Goal: Task Accomplishment & Management: Manage account settings

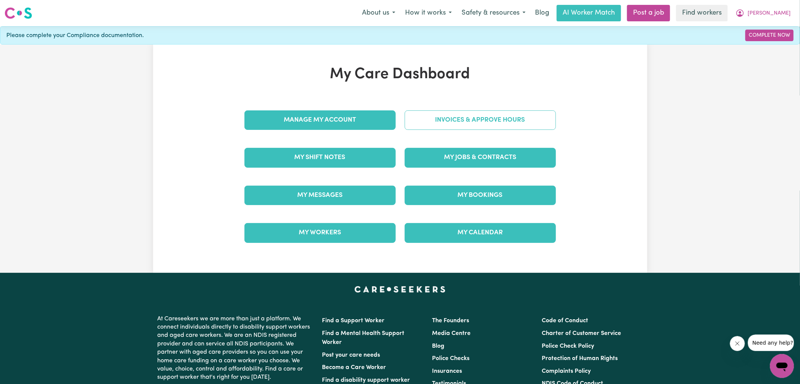
click at [424, 120] on link "Invoices & Approve Hours" at bounding box center [479, 119] width 151 height 19
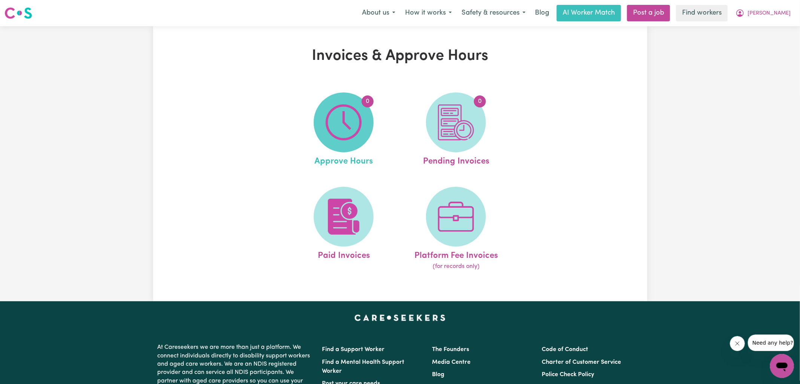
click at [349, 125] on img at bounding box center [343, 122] width 36 height 36
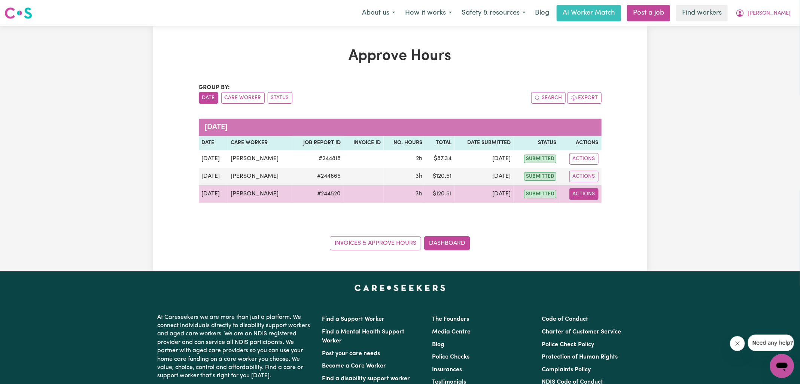
click at [591, 196] on button "Actions" at bounding box center [583, 194] width 29 height 12
click at [596, 209] on link "View Job Report" at bounding box center [603, 211] width 64 height 15
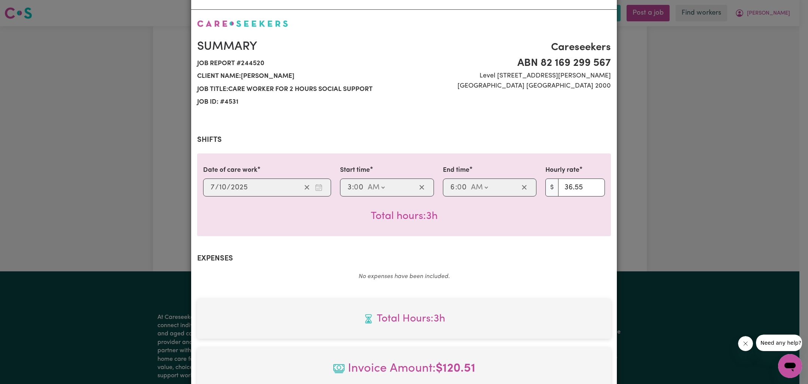
scroll to position [192, 0]
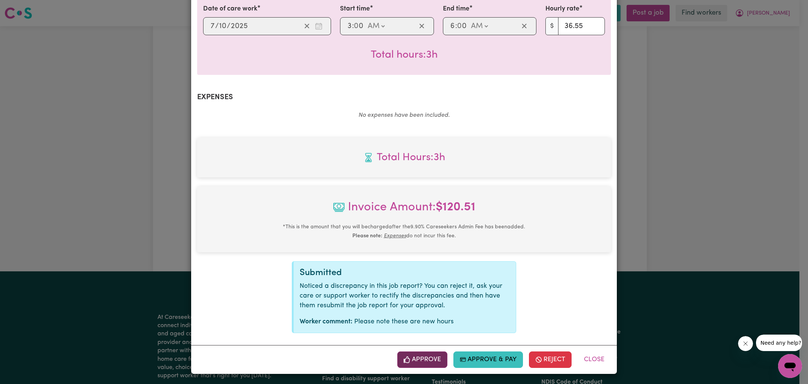
click at [422, 355] on button "Approve" at bounding box center [422, 359] width 50 height 16
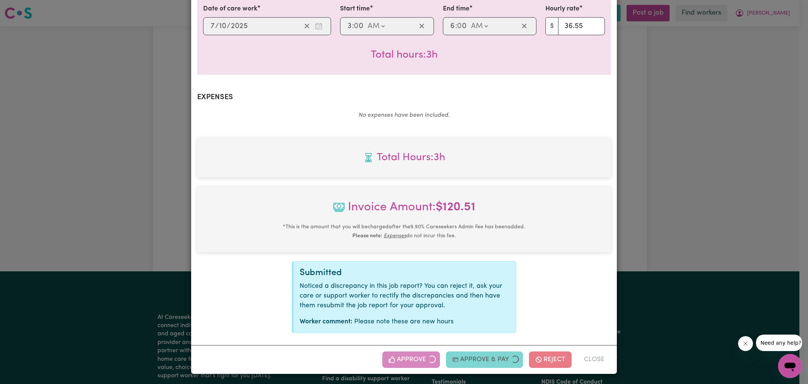
drag, startPoint x: 617, startPoint y: 220, endPoint x: 605, endPoint y: 212, distance: 14.0
click at [617, 220] on div "Job Report # 244520 - [PERSON_NAME] Summary Job report # 244520 Client name: [P…" at bounding box center [404, 192] width 808 height 384
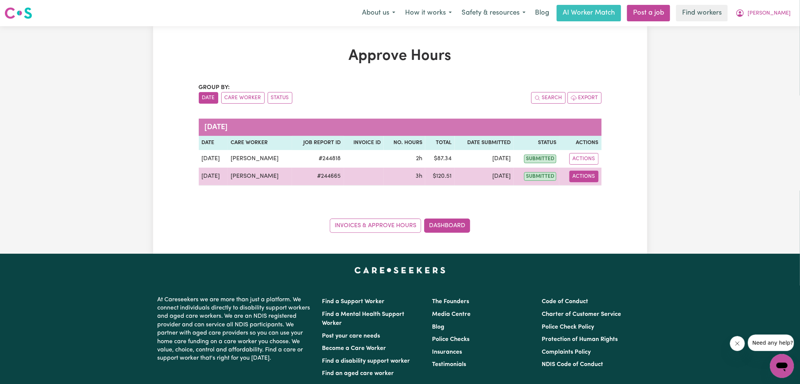
click at [590, 174] on button "Actions" at bounding box center [583, 177] width 29 height 12
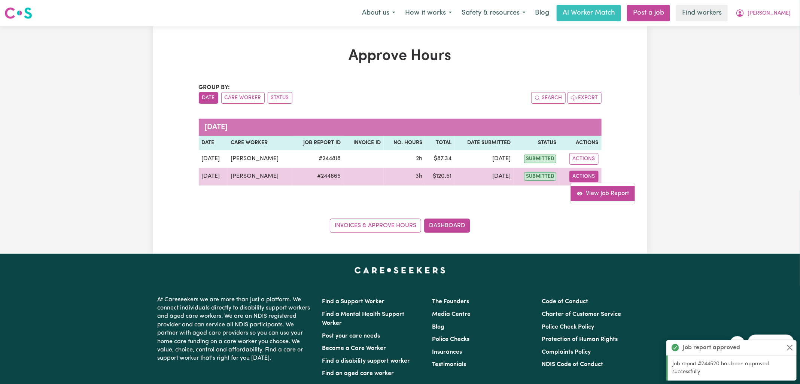
click at [599, 192] on link "View Job Report" at bounding box center [603, 193] width 64 height 15
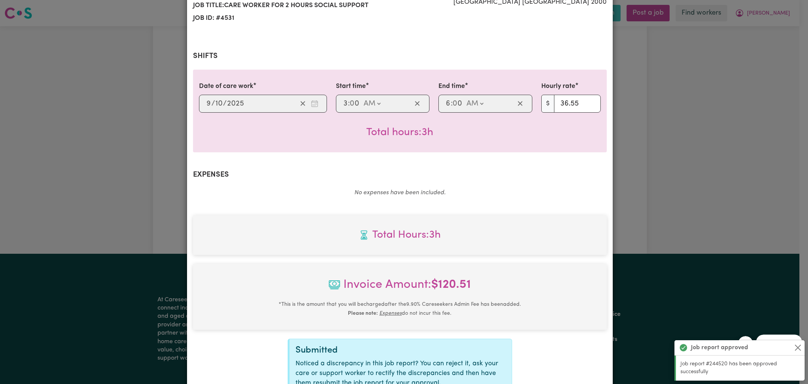
scroll to position [202, 0]
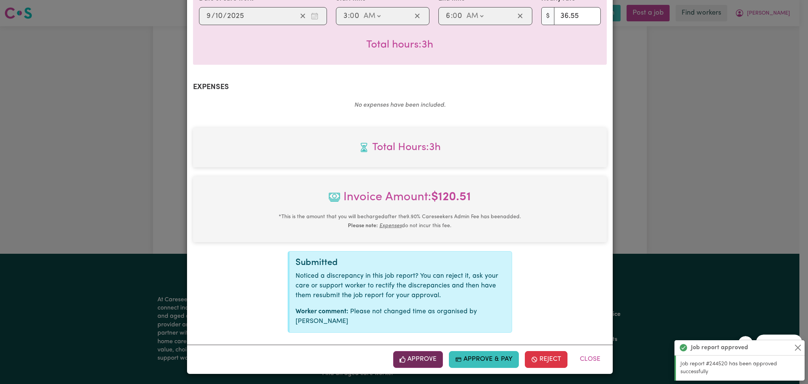
click at [428, 355] on button "Approve" at bounding box center [418, 359] width 50 height 16
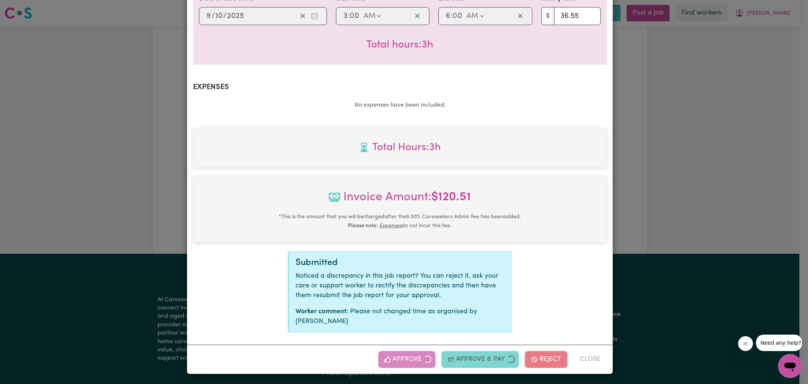
click at [717, 236] on div "Job Report # 244665 - [PERSON_NAME] Summary Job report # 244665 Client name: [P…" at bounding box center [404, 192] width 808 height 384
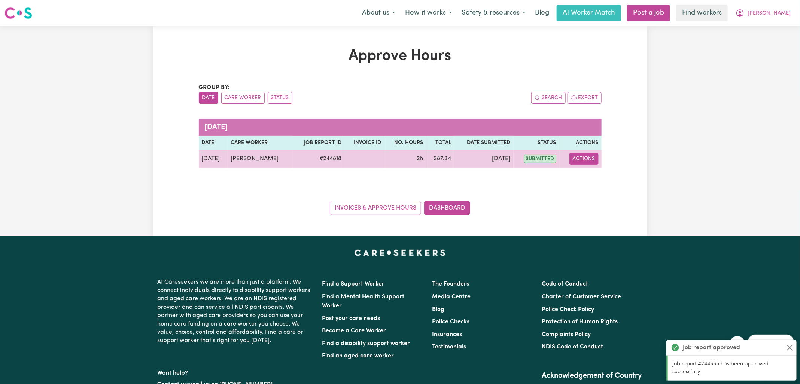
click at [581, 156] on button "Actions" at bounding box center [583, 159] width 29 height 12
click at [605, 177] on link "View Job Report" at bounding box center [603, 175] width 64 height 15
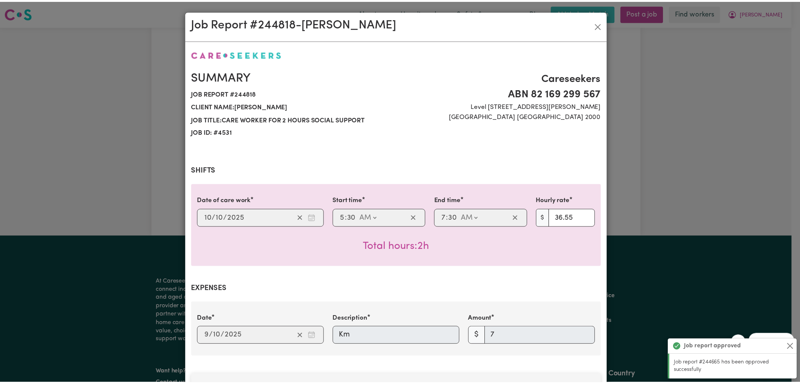
scroll to position [238, 0]
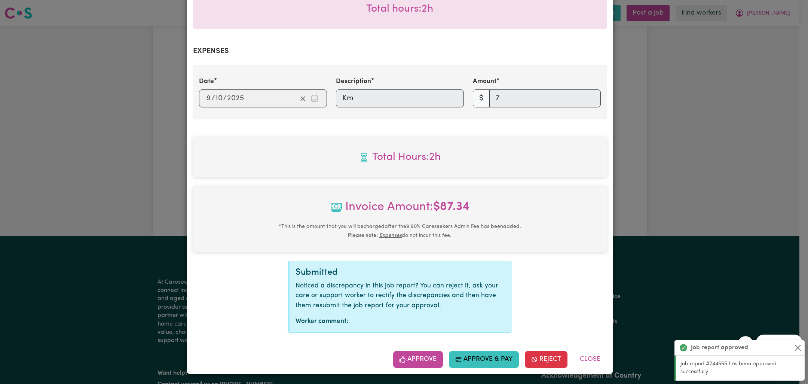
click at [425, 361] on button "Approve" at bounding box center [418, 359] width 50 height 16
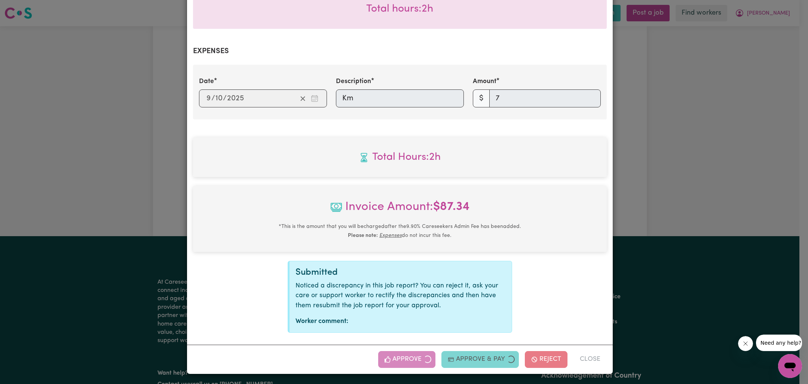
click at [638, 263] on div "Job Report # 244818 - [PERSON_NAME] Summary Job report # 244818 Client name: [P…" at bounding box center [404, 192] width 808 height 384
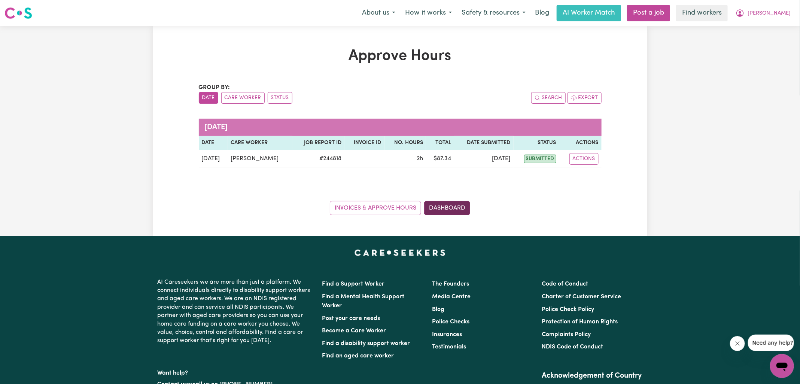
click at [460, 208] on link "Dashboard" at bounding box center [447, 208] width 46 height 14
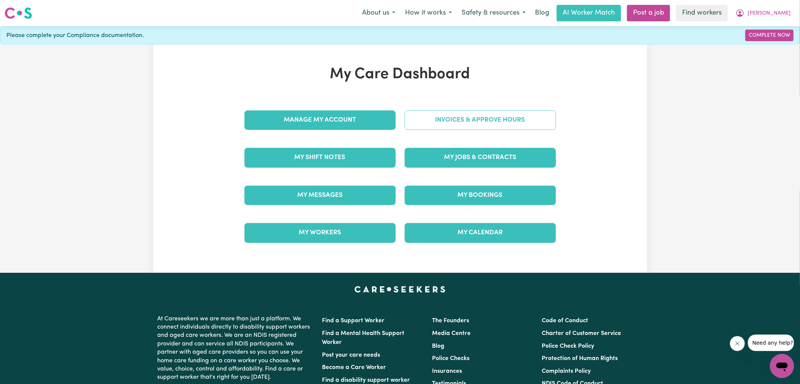
click at [515, 116] on link "Invoices & Approve Hours" at bounding box center [479, 119] width 151 height 19
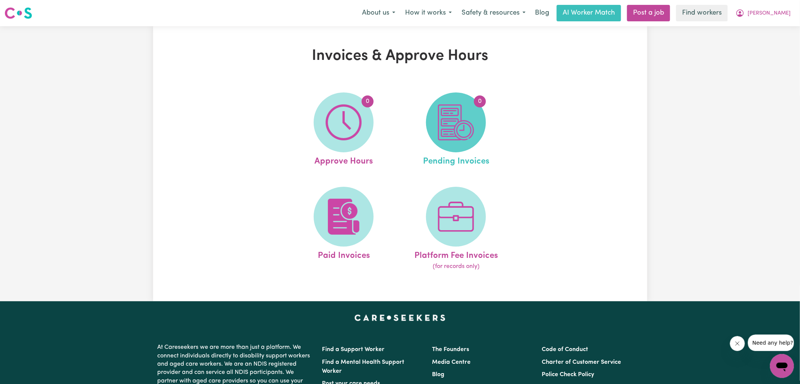
click at [483, 133] on link "0 Pending Invoices" at bounding box center [456, 130] width 108 height 76
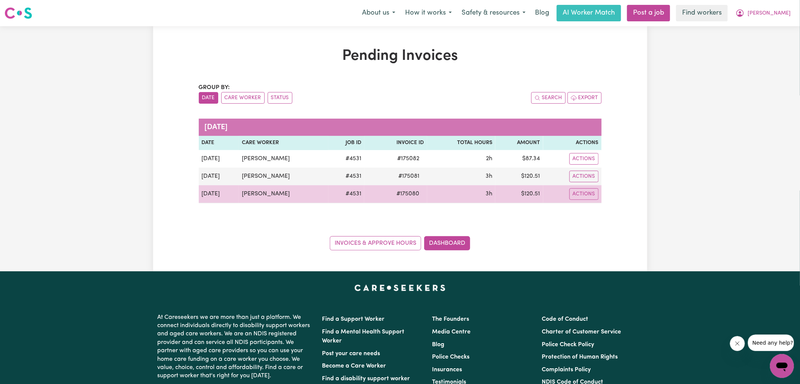
click at [398, 193] on span "# 175080" at bounding box center [408, 193] width 32 height 9
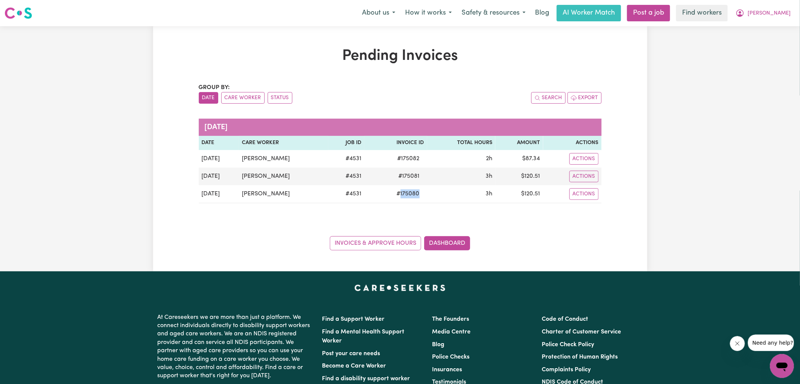
copy span "175080"
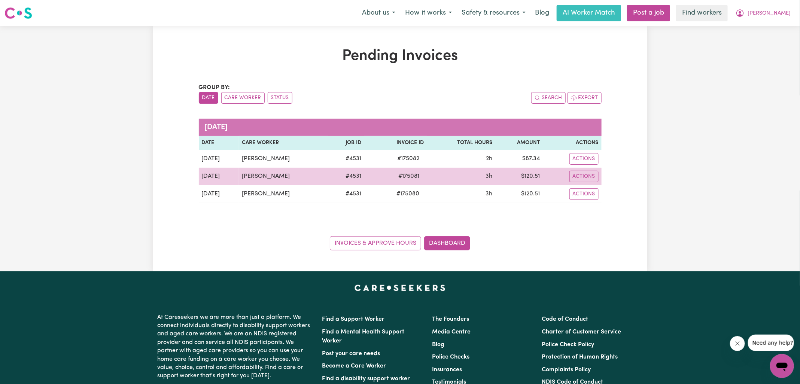
click at [400, 175] on span "# 175081" at bounding box center [409, 176] width 30 height 9
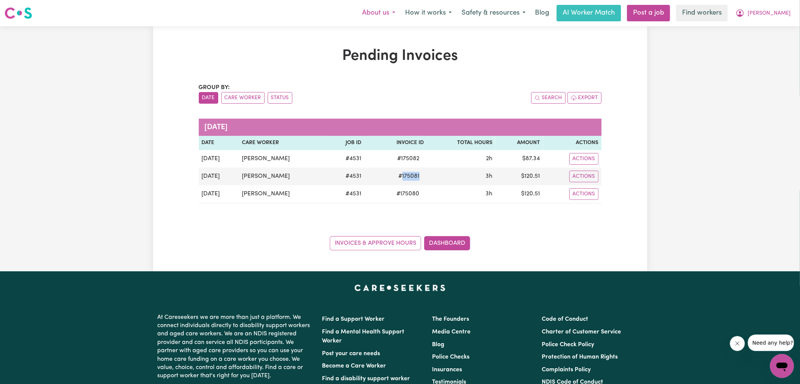
copy span "175081"
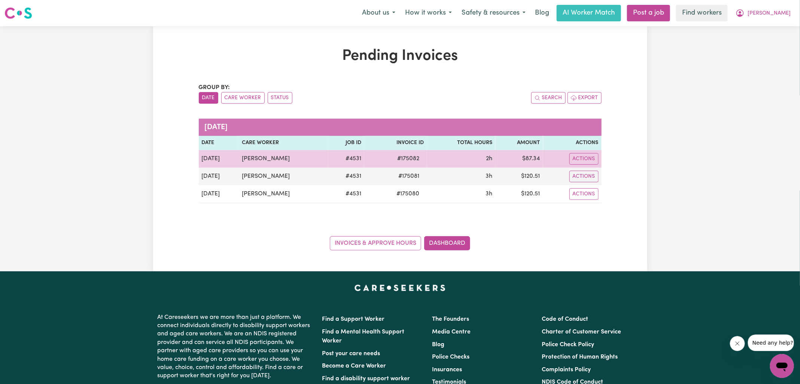
click at [401, 159] on span "# 175082" at bounding box center [408, 158] width 31 height 9
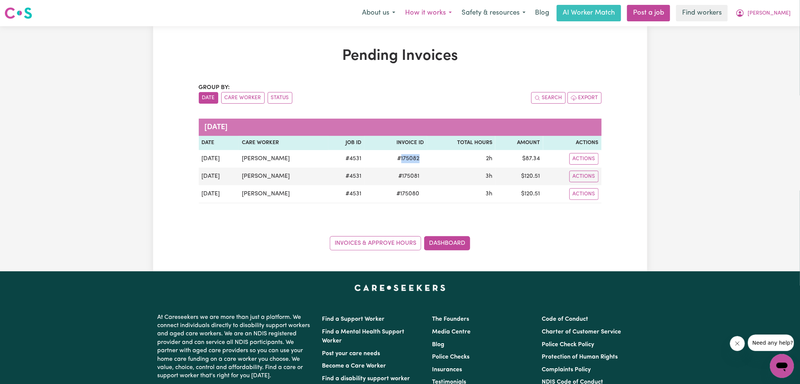
copy span "175082"
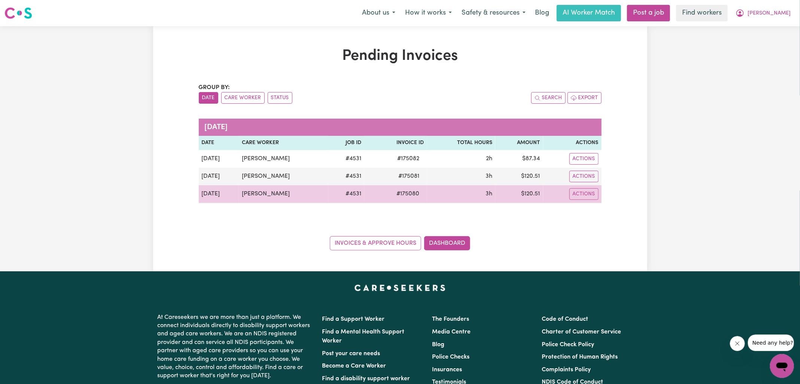
click at [536, 195] on td "$ 120.51" at bounding box center [519, 194] width 48 height 18
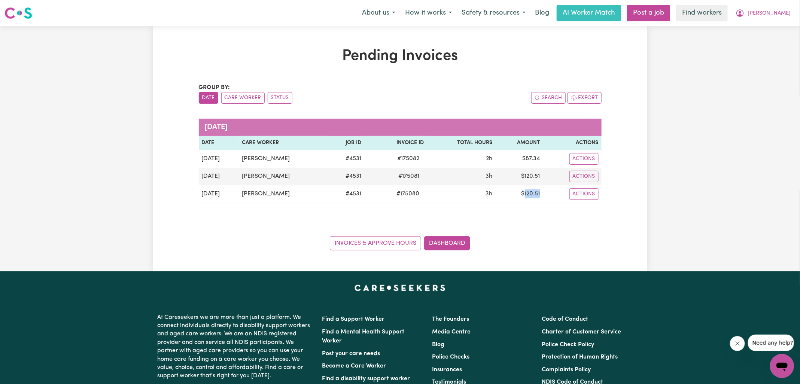
copy td "120.51"
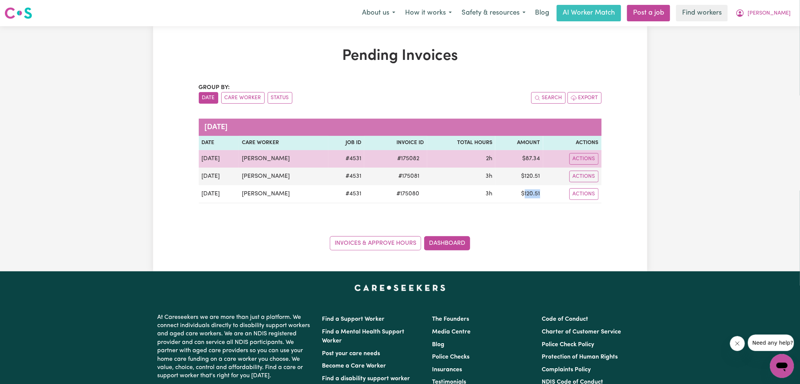
click at [532, 157] on td "$ 87.34" at bounding box center [519, 159] width 48 height 18
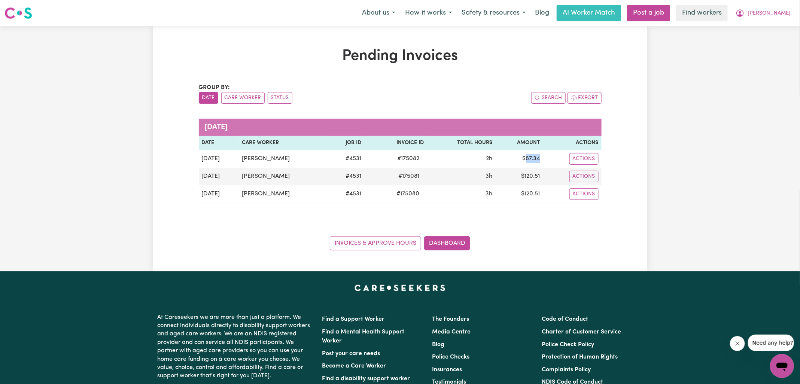
copy td "87.34"
drag, startPoint x: 770, startPoint y: 14, endPoint x: 769, endPoint y: 20, distance: 6.5
click at [744, 14] on icon "My Account" at bounding box center [739, 13] width 9 height 9
click at [761, 42] on link "Logout" at bounding box center [765, 43] width 59 height 14
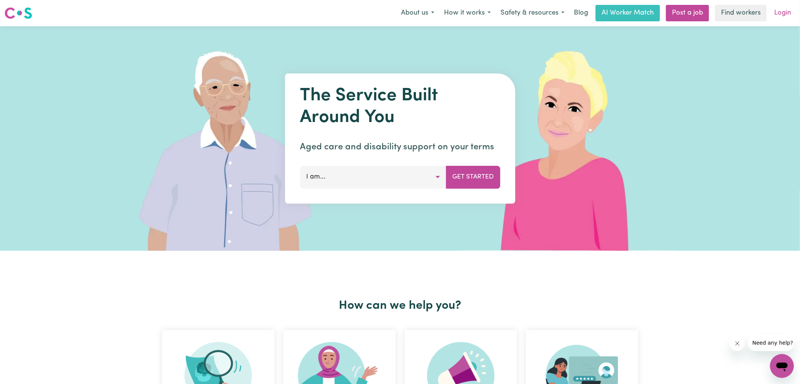
click at [781, 18] on link "Login" at bounding box center [782, 13] width 26 height 16
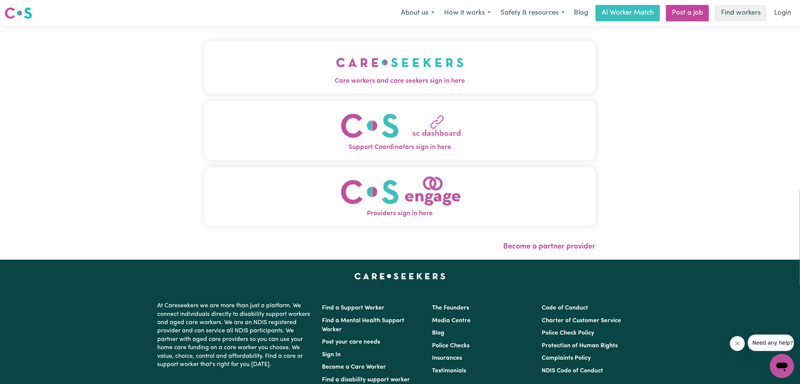
click at [342, 54] on img "Care workers and care seekers sign in here" at bounding box center [400, 63] width 128 height 28
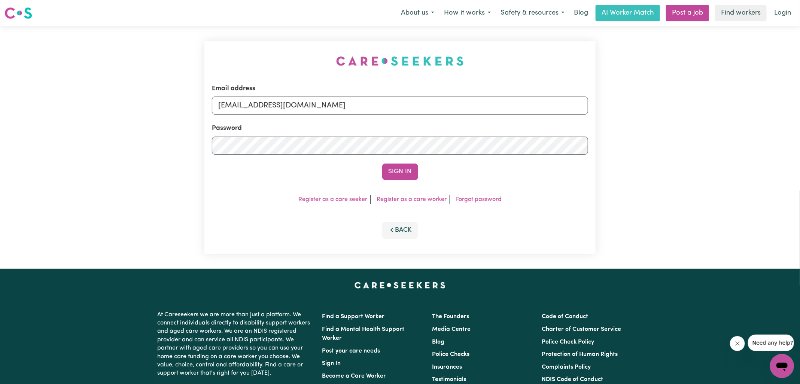
click at [253, 56] on div "Email address [EMAIL_ADDRESS][DOMAIN_NAME] Password Sign In Register as a care …" at bounding box center [400, 147] width 400 height 242
click at [576, 143] on form "Email address [EMAIL_ADDRESS][DOMAIN_NAME] Password Sign In" at bounding box center [400, 132] width 376 height 96
type input "[EMAIL_ADDRESS][DOMAIN_NAME]"
click at [382, 163] on button "Sign In" at bounding box center [400, 171] width 36 height 16
